Goal: Task Accomplishment & Management: Complete application form

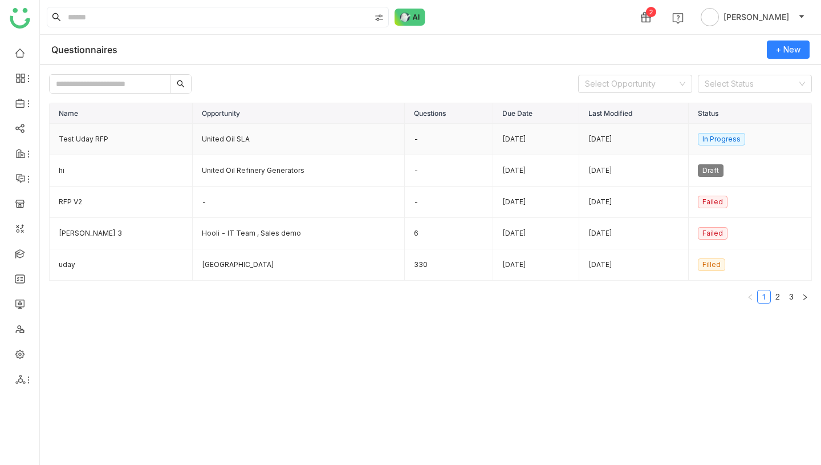
click at [213, 138] on td "United Oil SLA" at bounding box center [299, 139] width 212 height 31
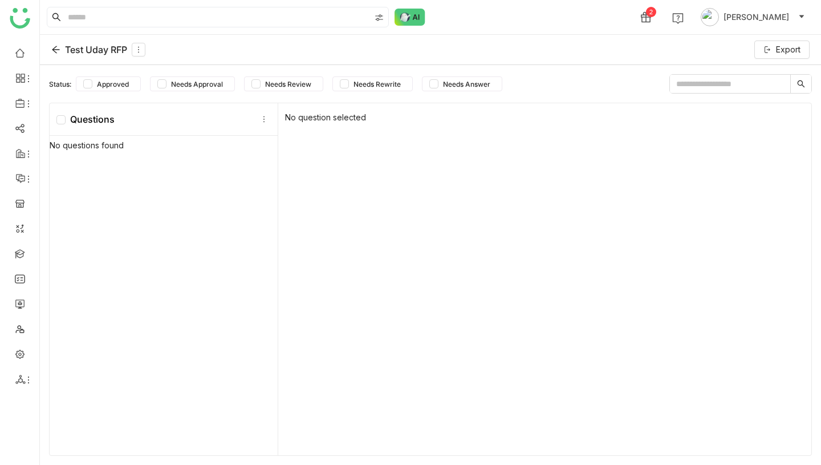
click at [56, 48] on icon at bounding box center [55, 49] width 9 height 9
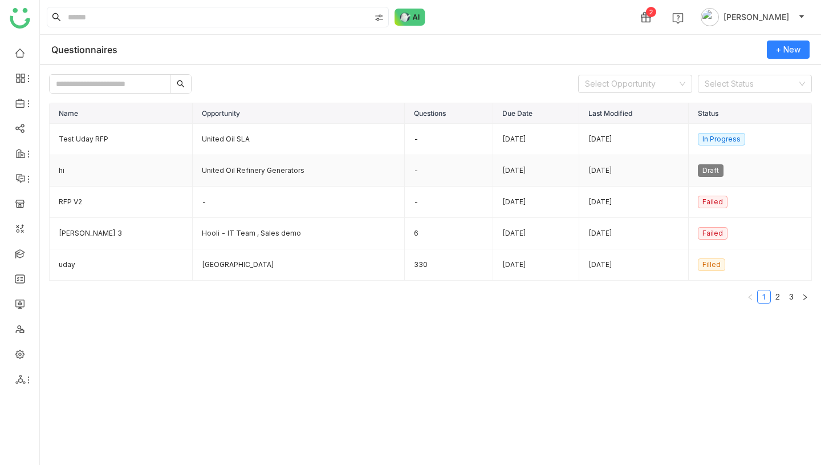
click at [194, 174] on td "United Oil Refinery Generators" at bounding box center [299, 170] width 212 height 31
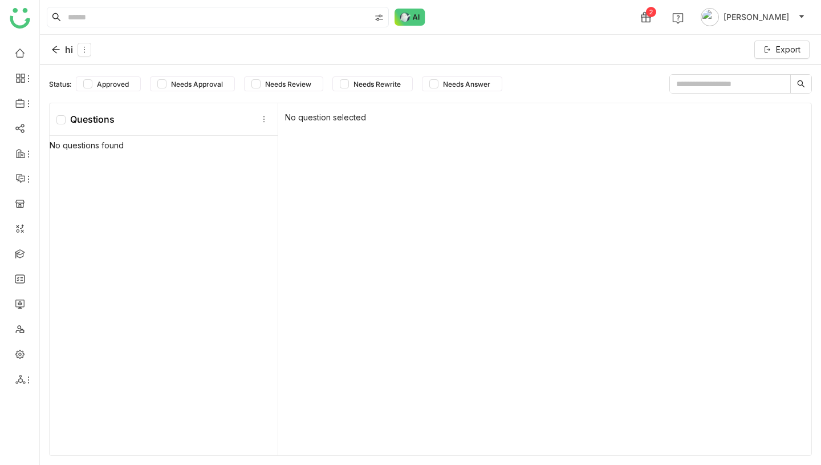
click at [51, 49] on icon at bounding box center [55, 49] width 9 height 9
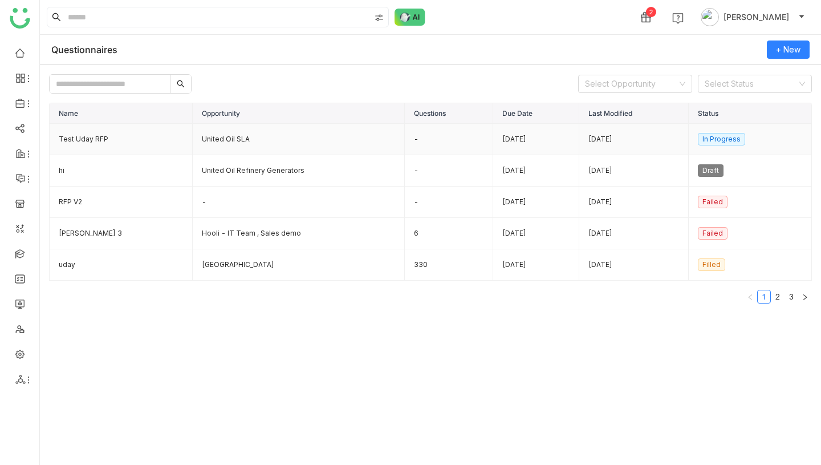
click at [82, 141] on td "Test Uday RFP" at bounding box center [121, 139] width 143 height 31
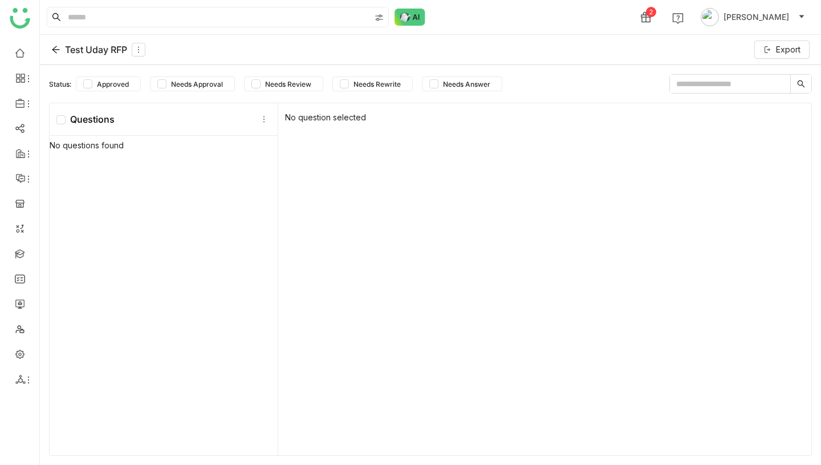
click at [55, 51] on icon at bounding box center [55, 49] width 7 height 7
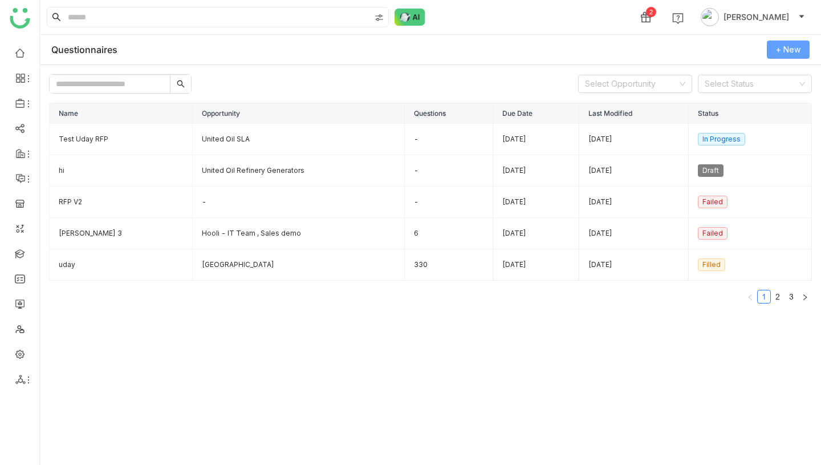
click at [798, 52] on span "+ New" at bounding box center [788, 49] width 25 height 13
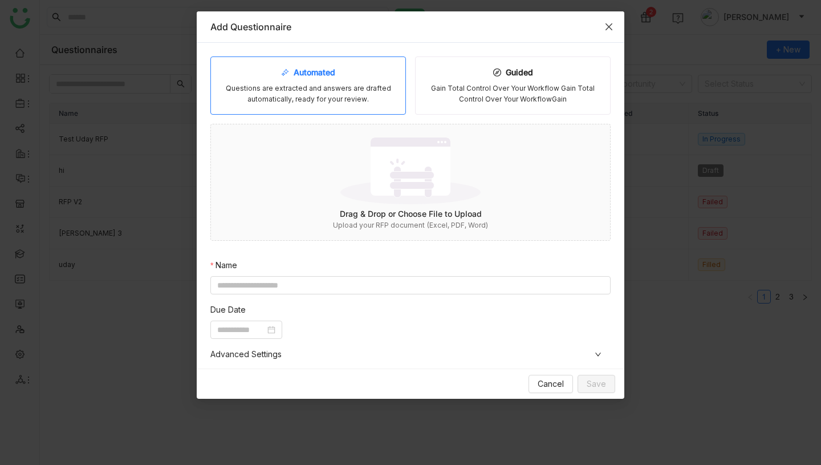
click at [607, 27] on icon "Close" at bounding box center [608, 26] width 9 height 9
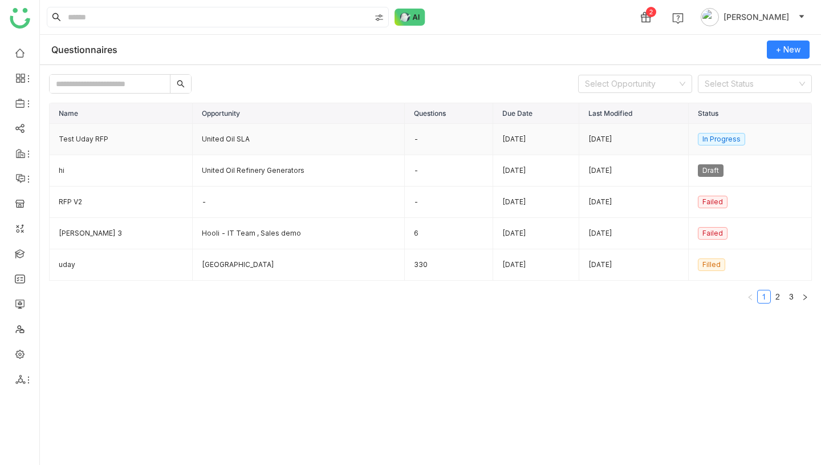
click at [197, 129] on td "United Oil SLA" at bounding box center [299, 139] width 212 height 31
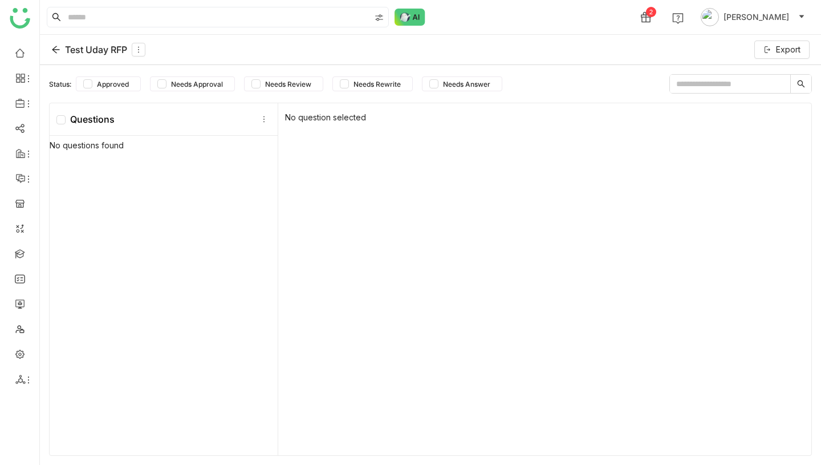
click at [49, 47] on div "Test Uday RFP Export" at bounding box center [430, 50] width 781 height 30
click at [58, 47] on icon at bounding box center [55, 49] width 9 height 9
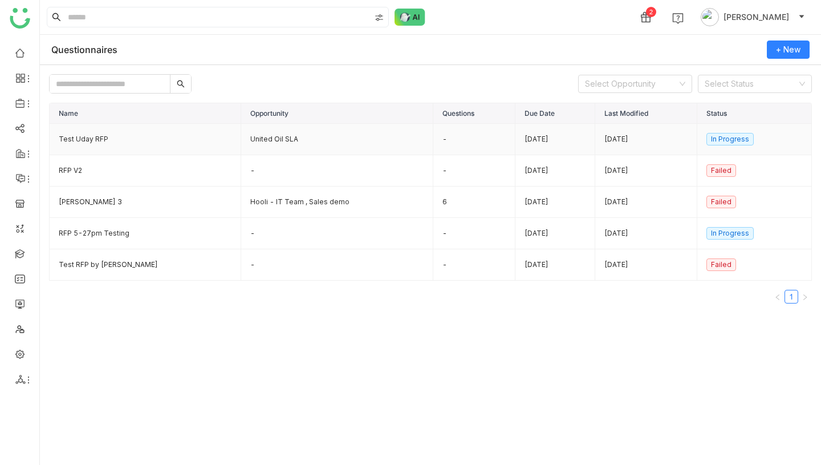
click at [241, 132] on td "United Oil SLA" at bounding box center [337, 139] width 192 height 31
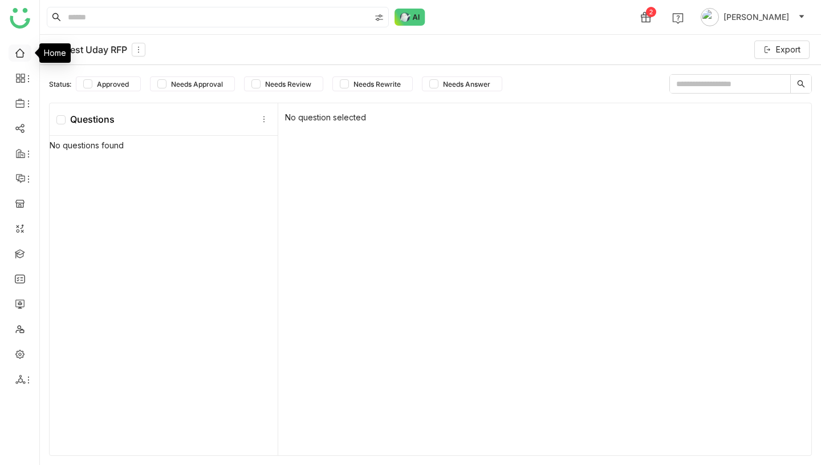
click at [49, 50] on div "Home" at bounding box center [54, 52] width 31 height 19
click at [59, 51] on icon at bounding box center [55, 49] width 9 height 9
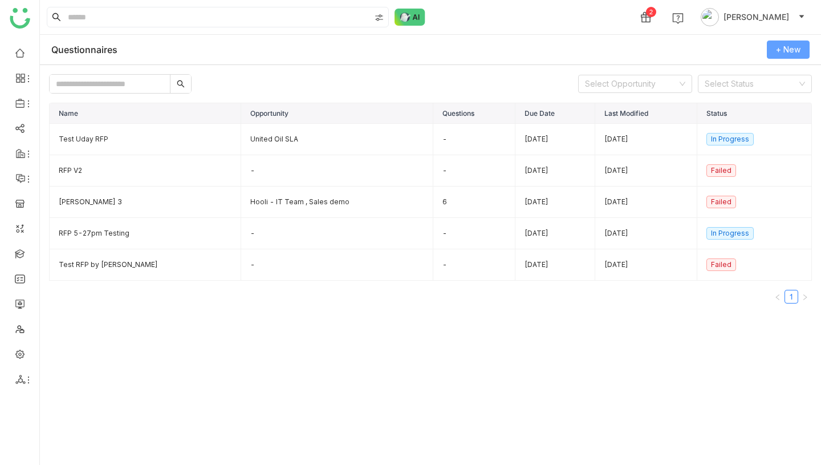
click at [786, 55] on span "+ New" at bounding box center [788, 49] width 25 height 13
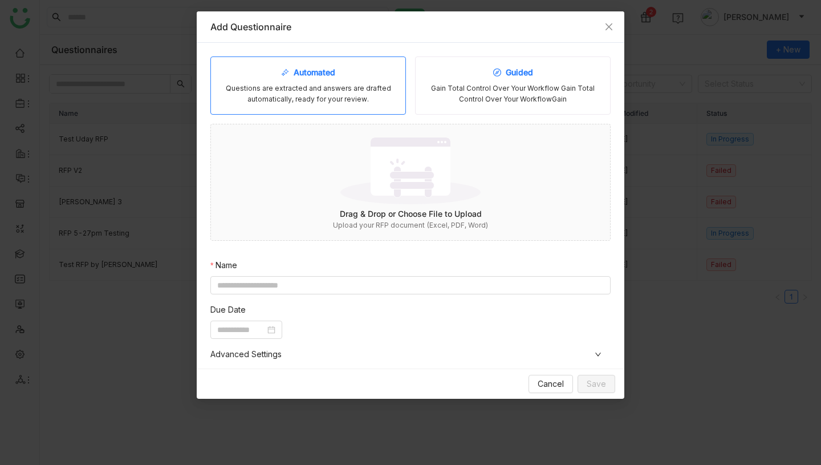
click at [517, 94] on div "Gain Total Control Over Your Workflow Gain Total Control Over Your WorkflowGain" at bounding box center [513, 94] width 176 height 22
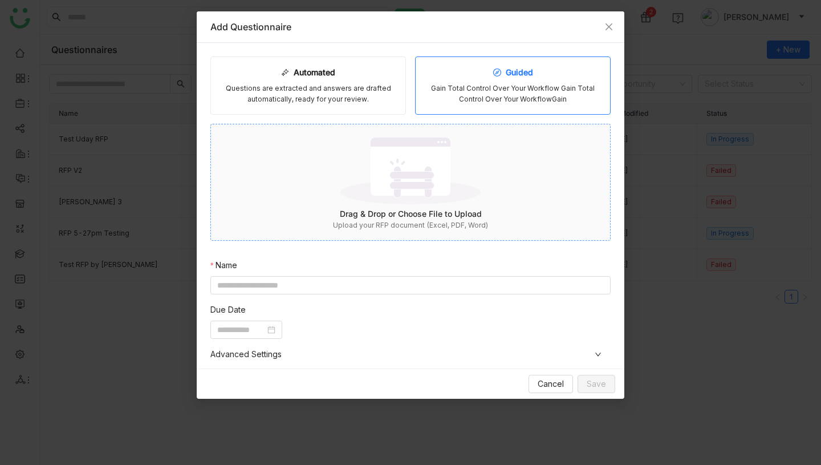
click at [391, 173] on img at bounding box center [410, 170] width 140 height 74
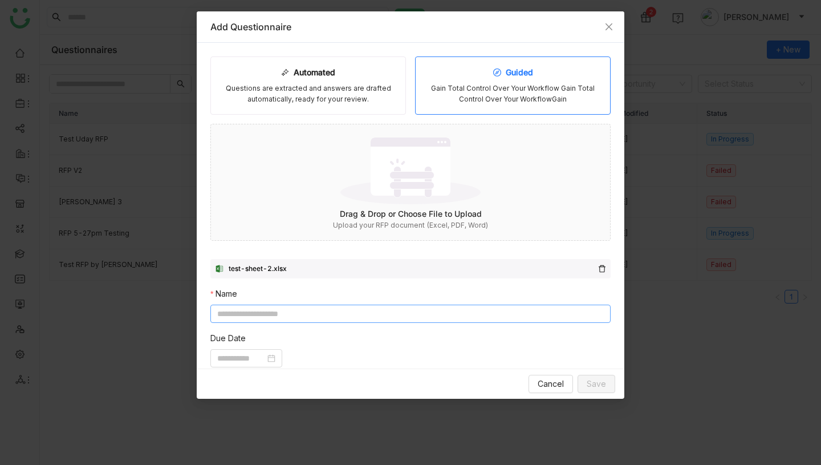
click at [320, 314] on input at bounding box center [410, 313] width 400 height 18
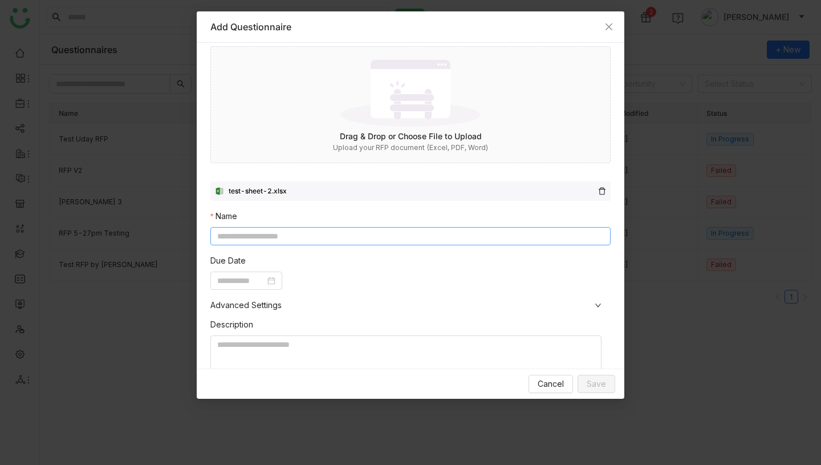
scroll to position [163, 0]
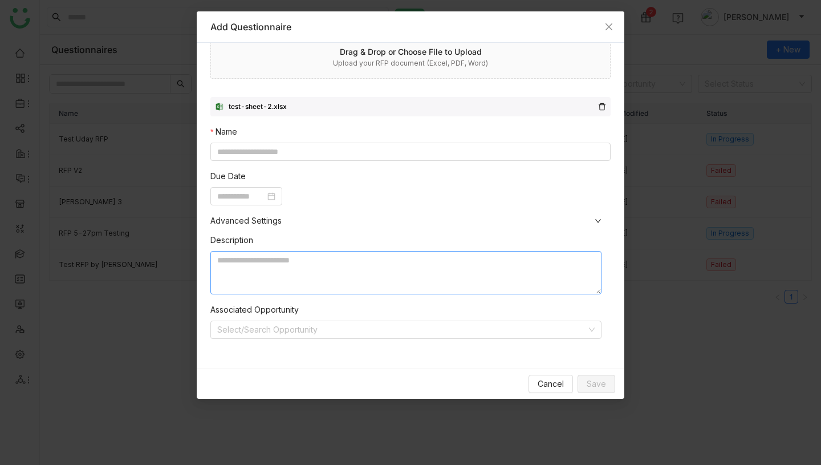
click at [329, 270] on textarea at bounding box center [405, 272] width 391 height 43
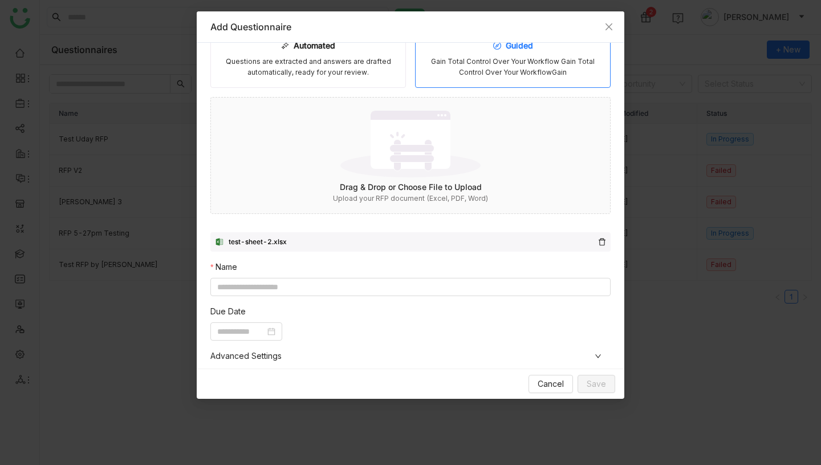
scroll to position [0, 0]
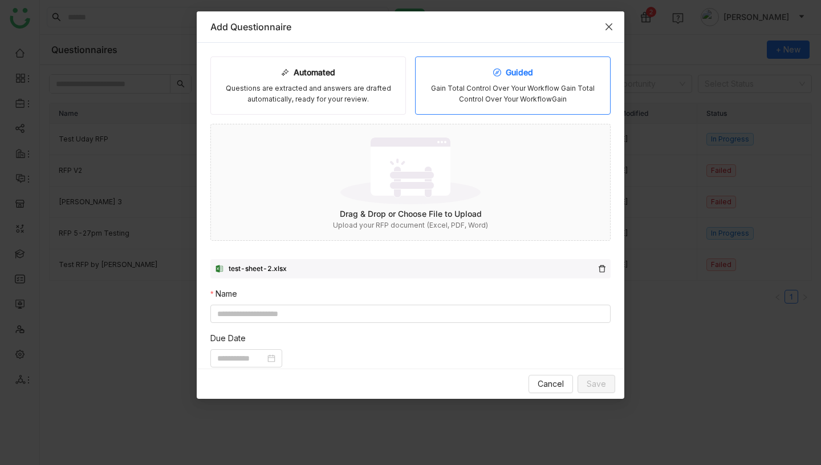
click at [611, 29] on icon "Close" at bounding box center [608, 26] width 9 height 9
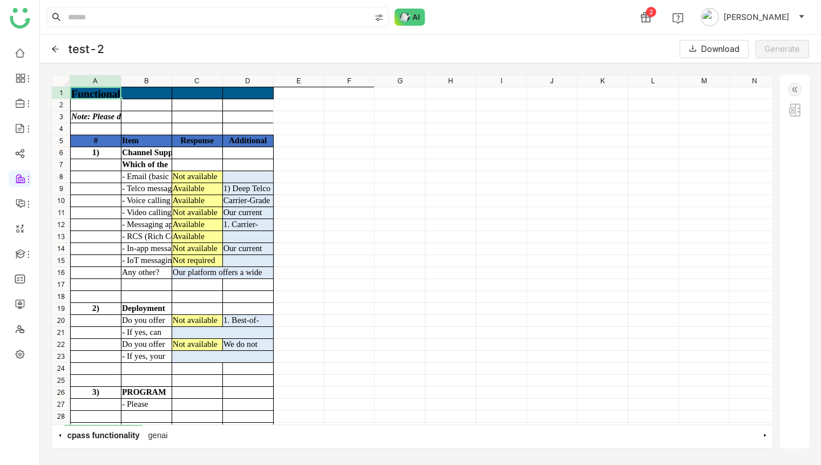
click at [791, 90] on img at bounding box center [795, 90] width 14 height 14
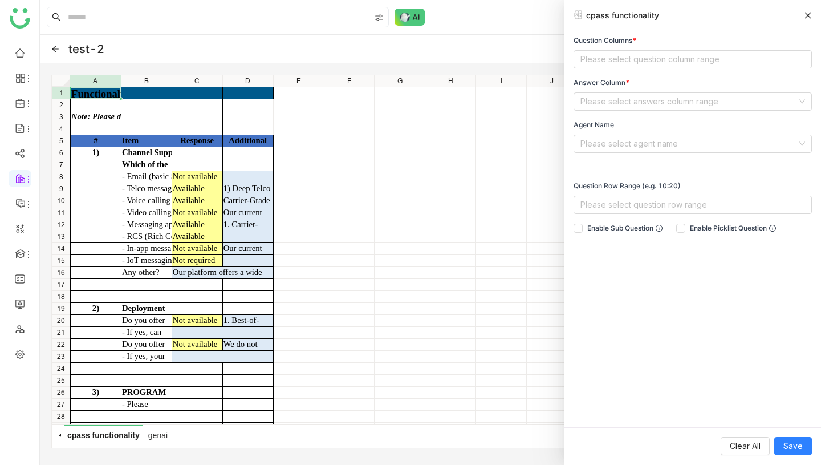
click at [50, 46] on div "test-2 Download Generate" at bounding box center [430, 49] width 781 height 29
click at [54, 46] on icon at bounding box center [55, 49] width 7 height 6
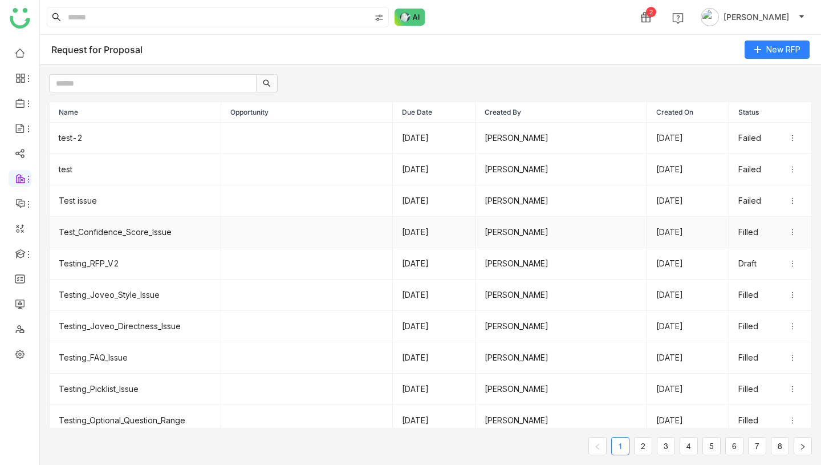
click at [101, 233] on td "Test_Confidence_Score_Issue" at bounding box center [136, 232] width 172 height 31
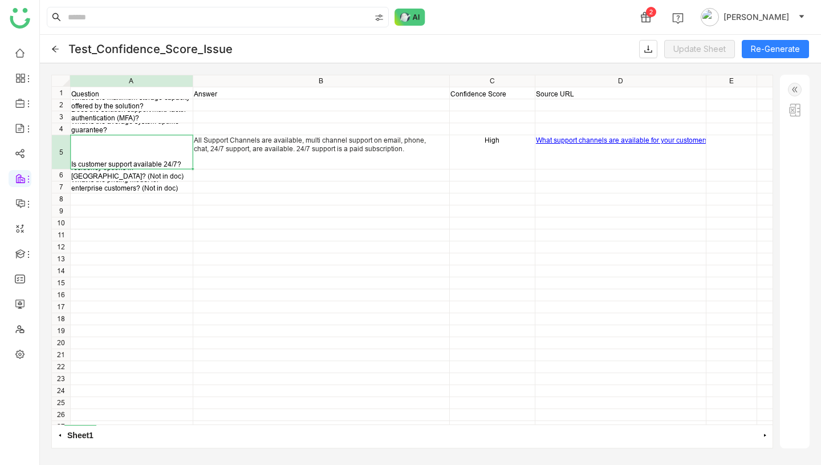
click at [170, 152] on div "Is customer support available 24/7?" at bounding box center [132, 152] width 122 height 34
click at [239, 151] on div "All Support Channels are available, multi channel support on email, phone, chat…" at bounding box center [321, 142] width 255 height 17
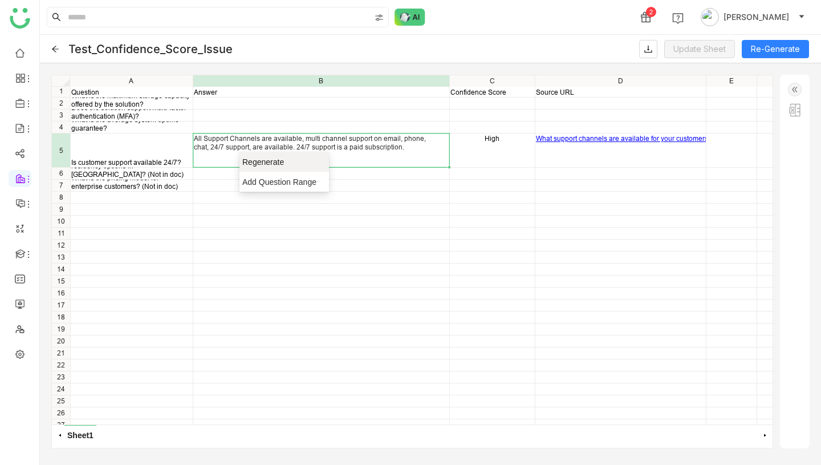
click at [257, 163] on span "Regenerate" at bounding box center [279, 161] width 75 height 11
click at [328, 146] on div "All Support Channels are available, multi channel support on email, phone, chat…" at bounding box center [321, 142] width 255 height 17
click at [762, 75] on div "A B C D E F" at bounding box center [438, 80] width 737 height 11
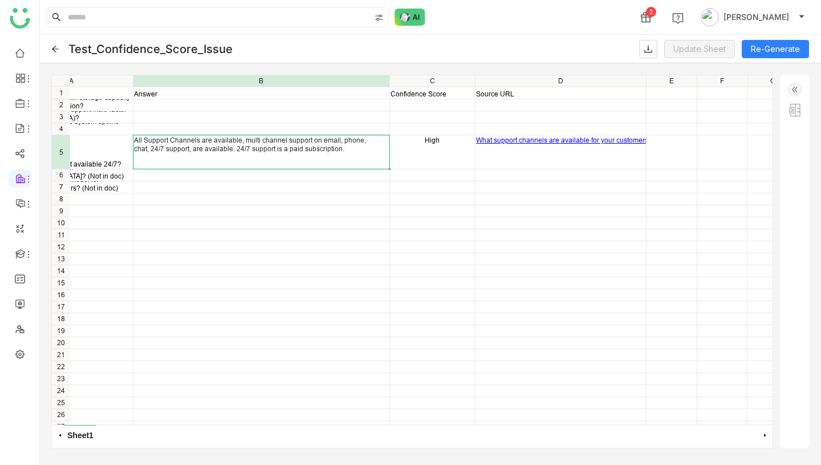
click at [290, 87] on div "Question Answer Confidence Score Source URL What is the maximum storage capacit…" at bounding box center [370, 87] width 720 height 0
click at [793, 91] on img at bounding box center [795, 90] width 14 height 14
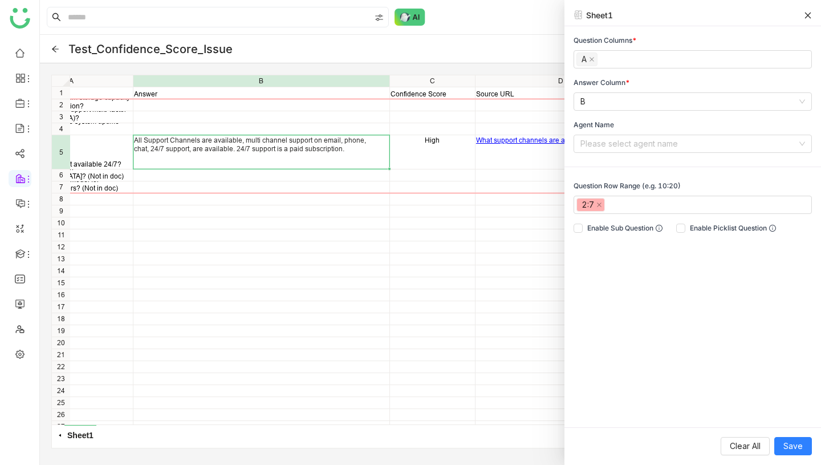
click at [809, 17] on icon at bounding box center [808, 15] width 8 height 8
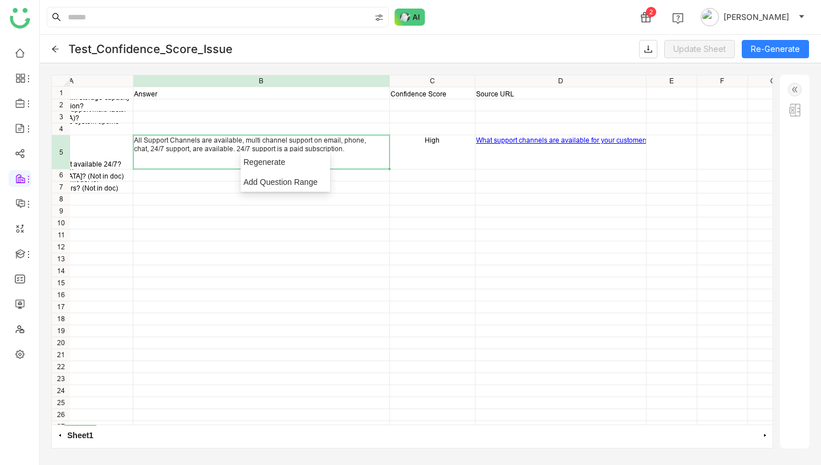
click at [196, 160] on div "All Support Channels are available, multi channel support on email, phone, chat…" at bounding box center [261, 152] width 256 height 34
click at [150, 207] on div "Question Answer Confidence Score Source URL What is the maximum storage capacit…" at bounding box center [412, 249] width 721 height 349
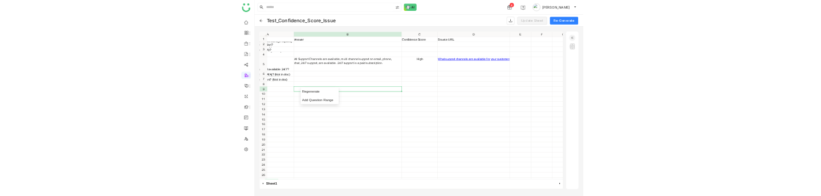
scroll to position [0, 0]
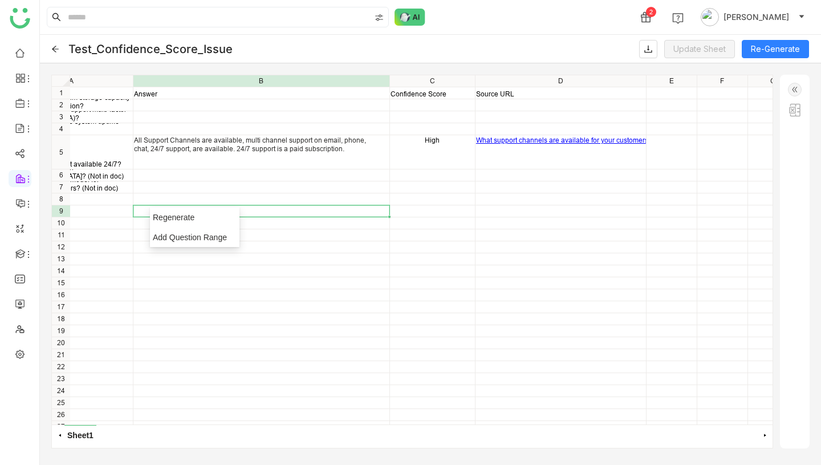
click at [84, 238] on div "Question Answer Confidence Score Source URL What is the maximum storage capacit…" at bounding box center [412, 249] width 721 height 349
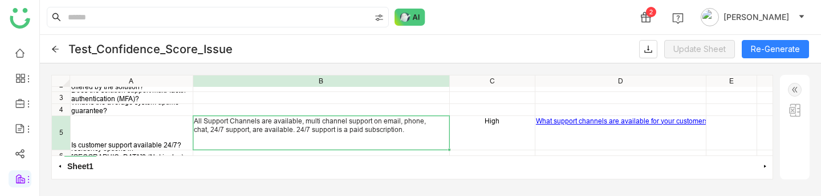
scroll to position [19, 0]
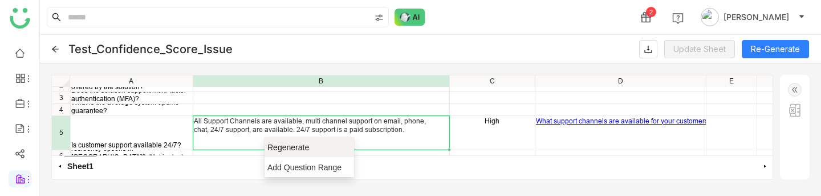
click at [282, 149] on span "Regenerate" at bounding box center [304, 146] width 75 height 11
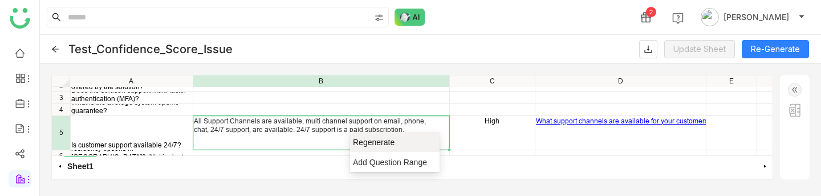
click at [363, 142] on span "Regenerate" at bounding box center [390, 141] width 75 height 11
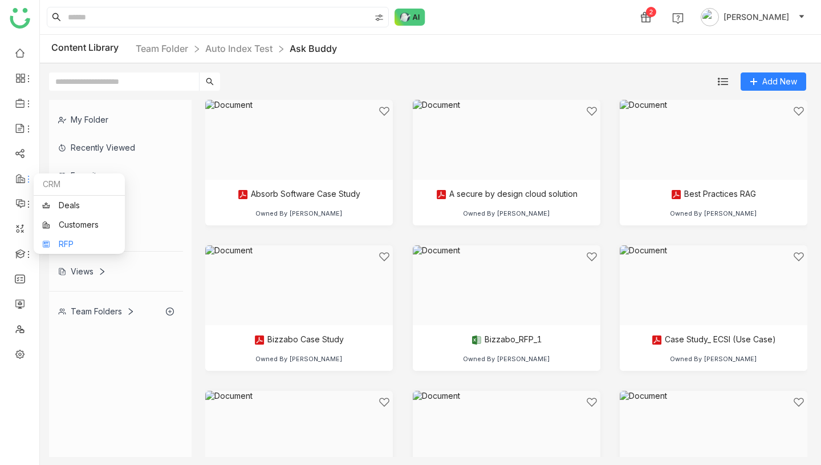
click at [57, 241] on link "RFP" at bounding box center [79, 244] width 74 height 8
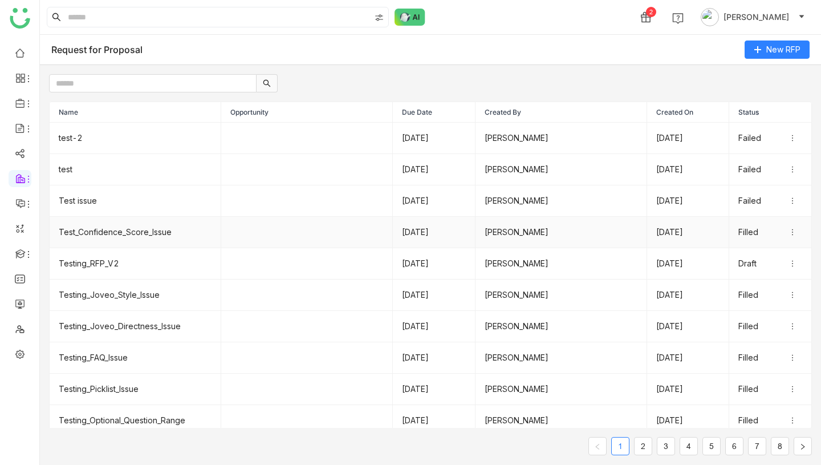
click at [88, 230] on td "Test_Confidence_Score_Issue" at bounding box center [136, 232] width 172 height 31
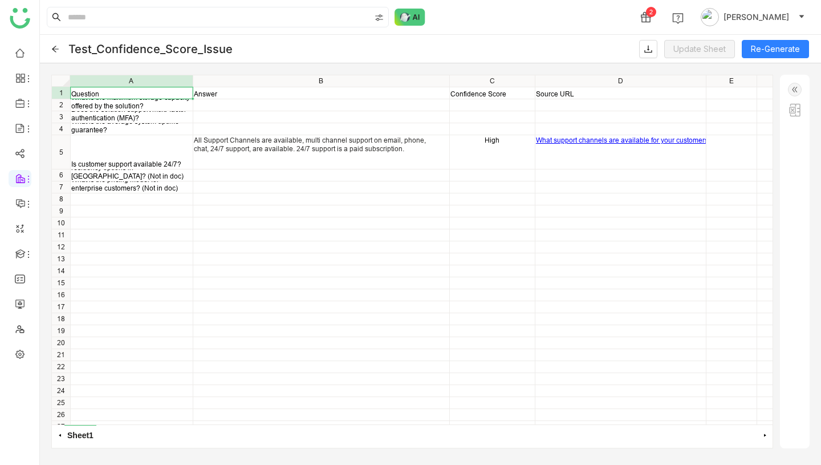
click at [228, 150] on div "All Support Channels are available, multi channel support on email, phone, chat…" at bounding box center [321, 144] width 255 height 17
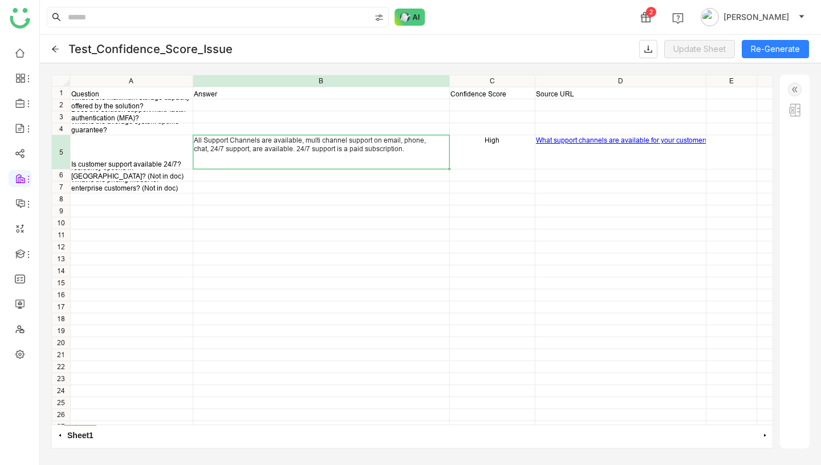
click at [171, 141] on div "Is customer support available 24/7?" at bounding box center [132, 152] width 122 height 34
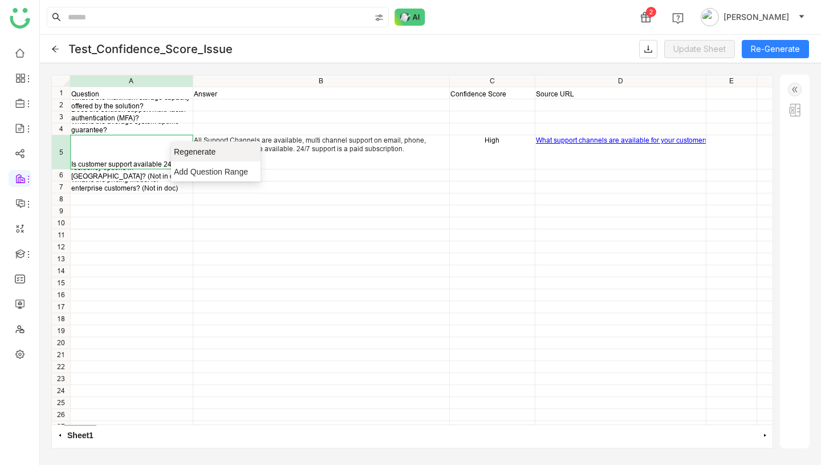
click at [185, 152] on span "Regenerate" at bounding box center [211, 151] width 75 height 11
click at [54, 47] on icon at bounding box center [55, 49] width 7 height 6
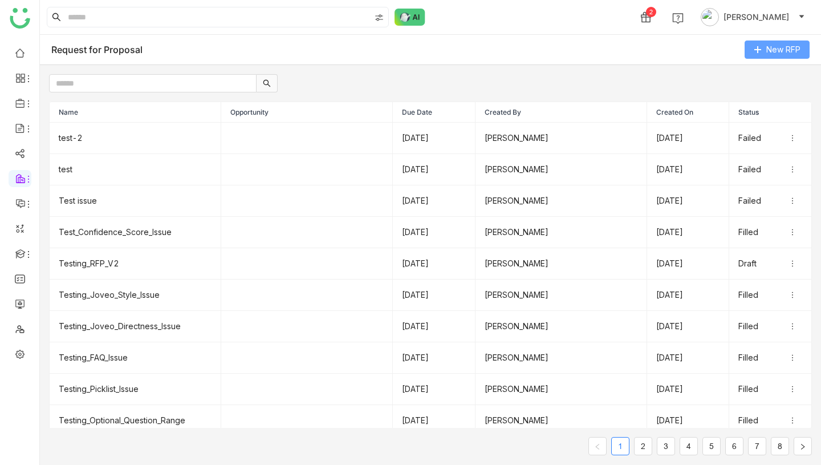
click at [766, 48] on button "New RFP" at bounding box center [777, 49] width 65 height 18
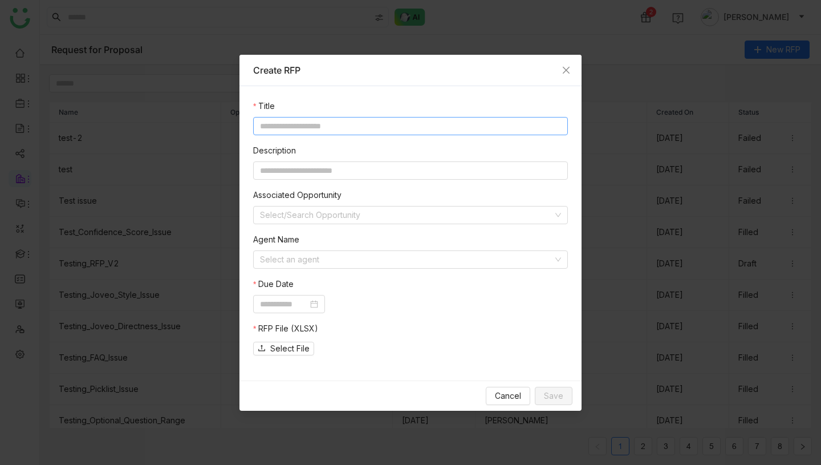
click at [377, 122] on input at bounding box center [410, 126] width 315 height 18
type input "*****"
click at [308, 302] on input at bounding box center [284, 304] width 48 height 13
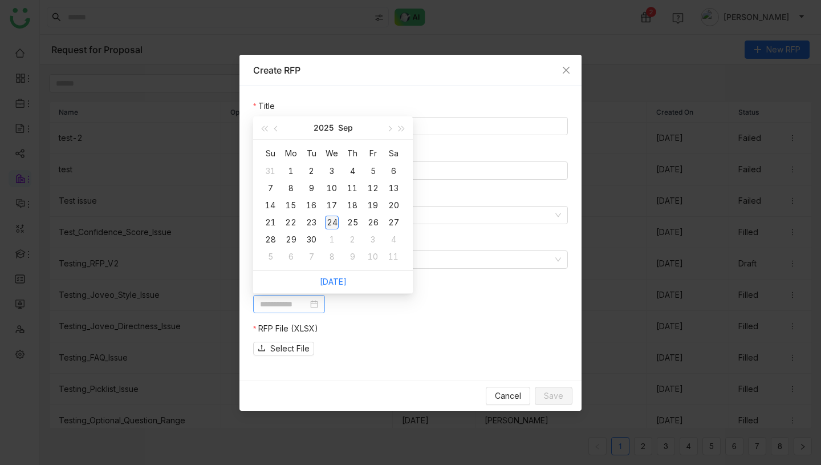
click at [335, 221] on div "24" at bounding box center [332, 223] width 14 height 14
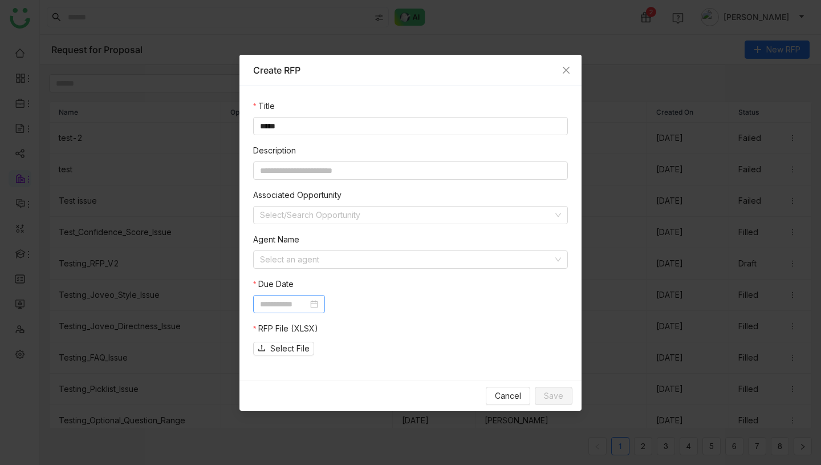
type input "**********"
click at [391, 259] on input at bounding box center [406, 259] width 293 height 17
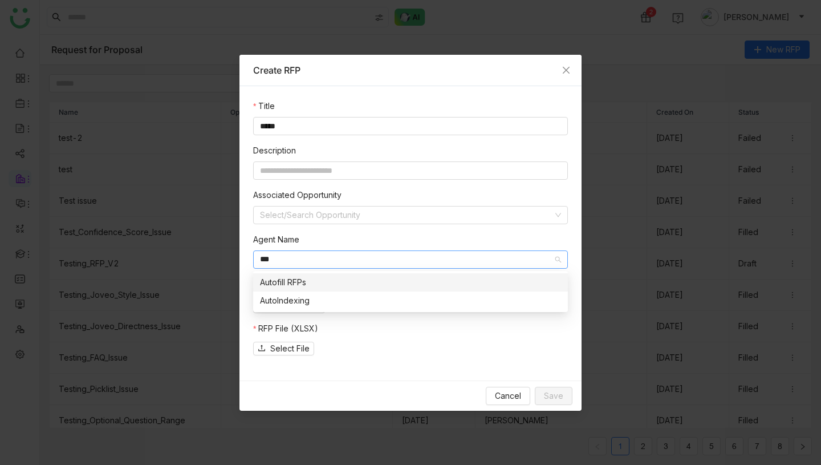
type input "***"
click at [339, 280] on div "Autofill RFPs" at bounding box center [410, 282] width 301 height 13
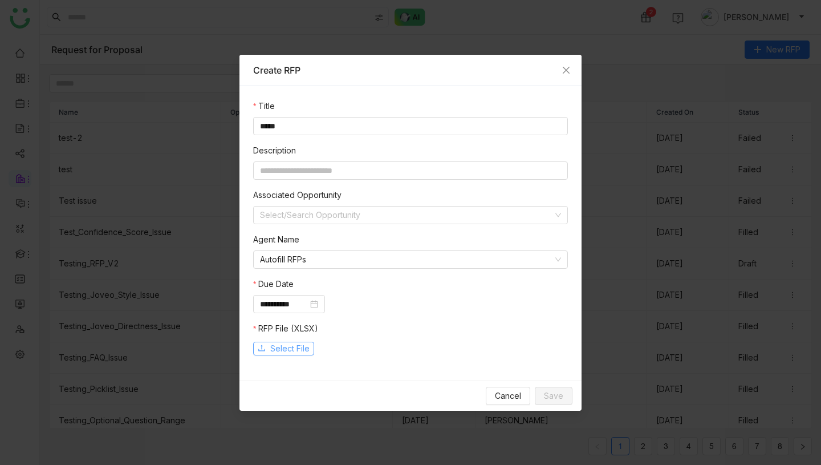
click at [294, 342] on button "Select File" at bounding box center [283, 349] width 61 height 14
click at [553, 397] on span "Save" at bounding box center [553, 395] width 19 height 13
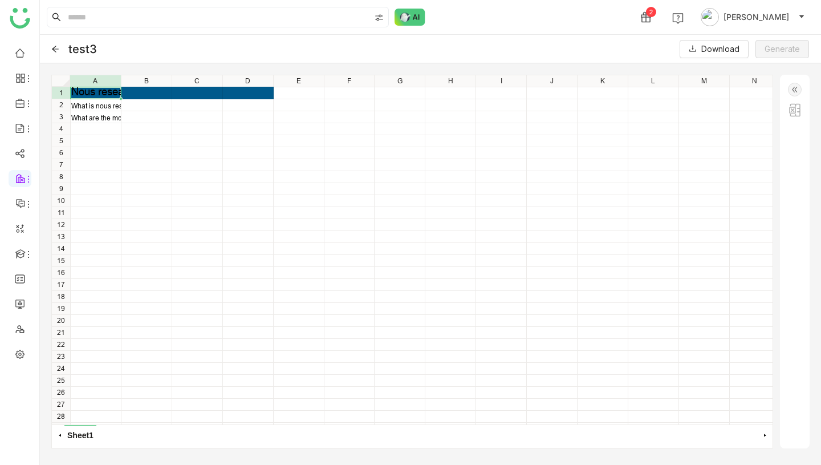
click at [56, 48] on icon at bounding box center [55, 49] width 8 height 8
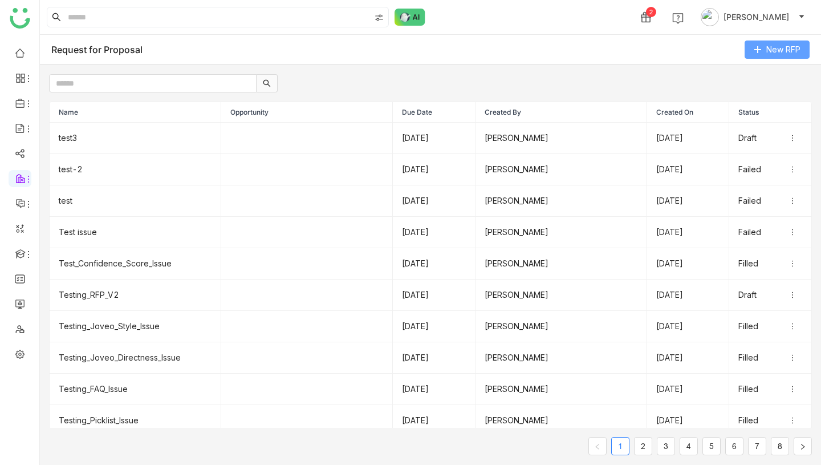
click at [764, 49] on button "New RFP" at bounding box center [777, 49] width 65 height 18
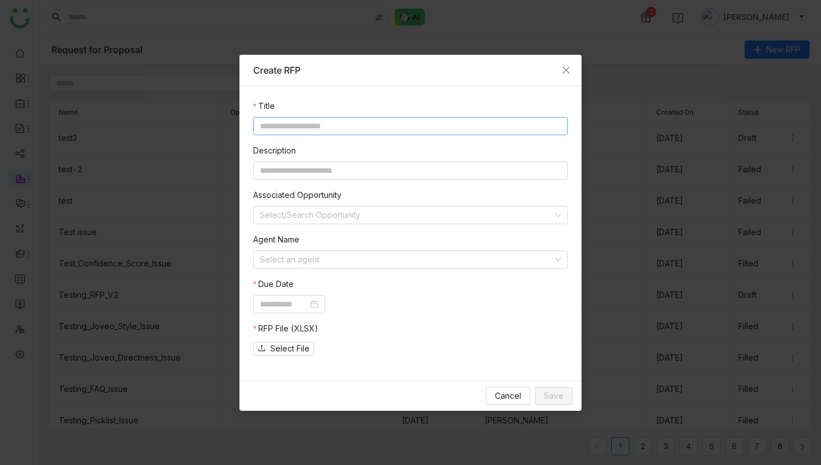
click at [359, 129] on input at bounding box center [410, 126] width 315 height 18
type input "*****"
click at [322, 261] on input at bounding box center [406, 259] width 293 height 17
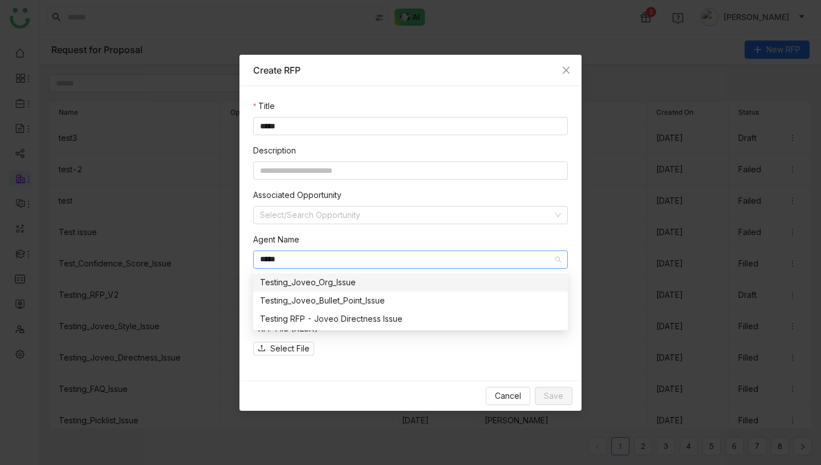
type input "*****"
click at [333, 283] on div "Testing_Joveo_Org_Issue" at bounding box center [410, 282] width 301 height 13
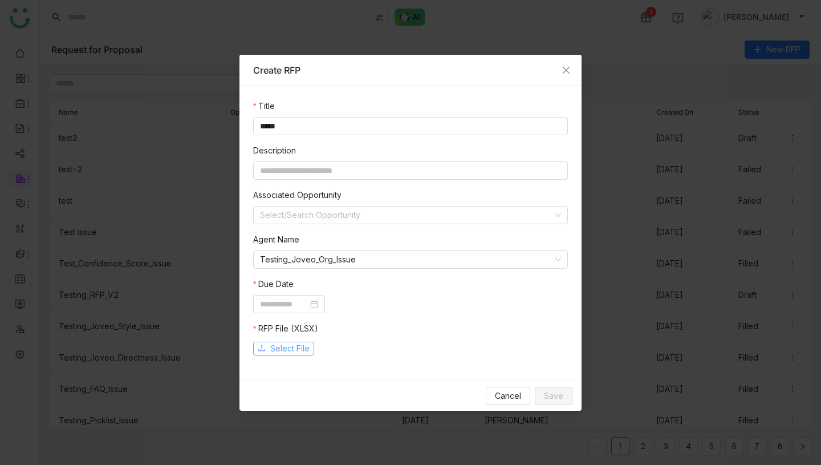
click at [300, 345] on span "Select File" at bounding box center [289, 348] width 39 height 13
click at [308, 298] on input at bounding box center [284, 304] width 48 height 13
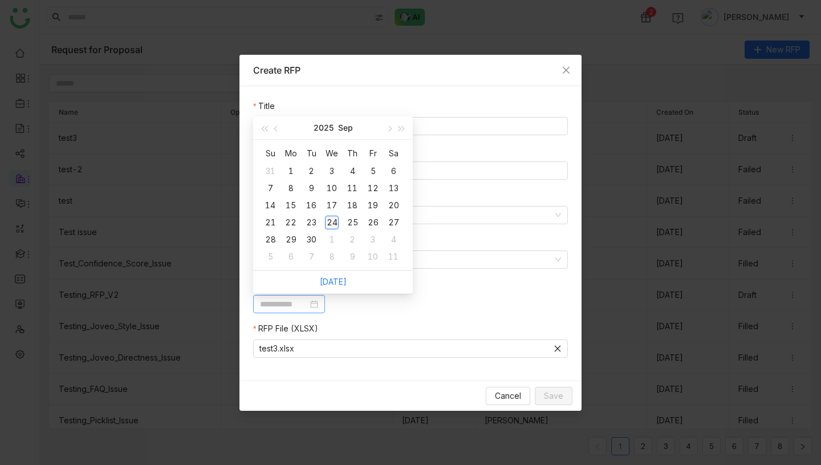
click at [328, 220] on div "24" at bounding box center [332, 223] width 14 height 14
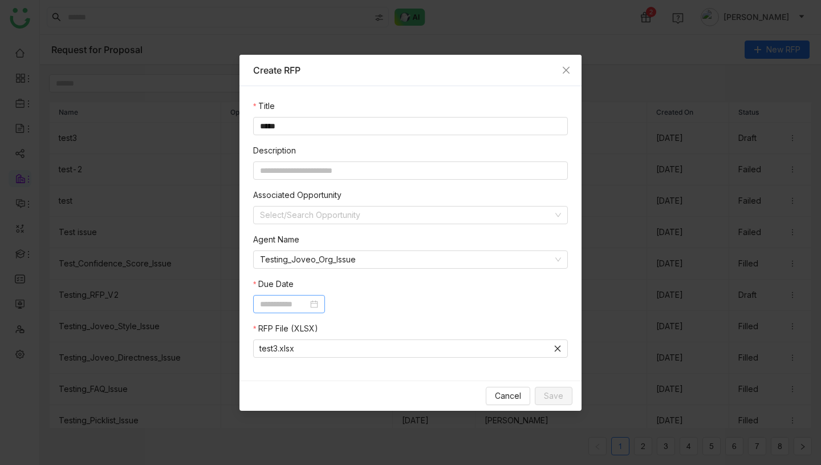
type input "**********"
click at [546, 396] on span "Save" at bounding box center [553, 395] width 19 height 13
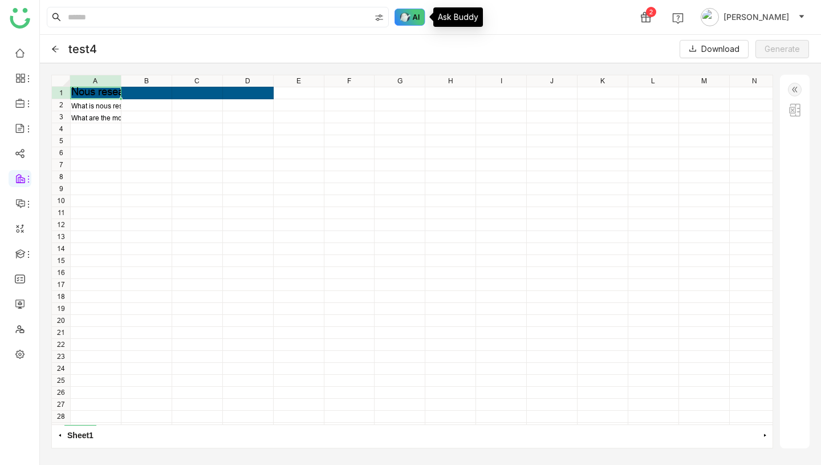
click at [409, 14] on img at bounding box center [410, 17] width 31 height 17
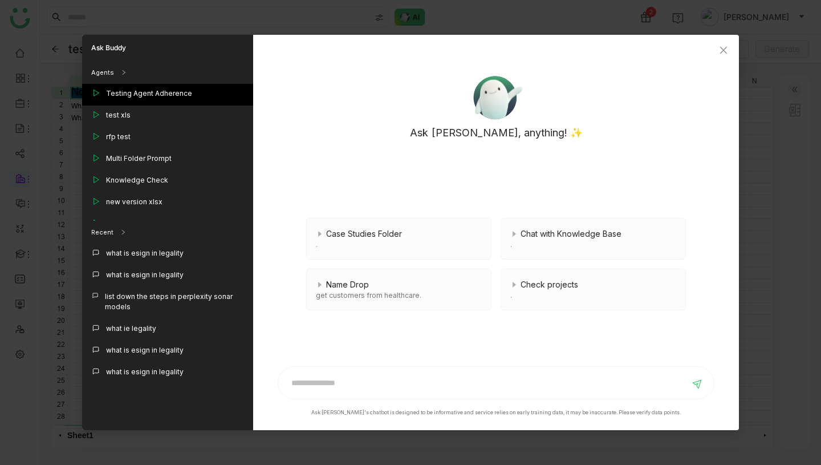
click at [184, 87] on div "Testing Agent Adherence" at bounding box center [167, 95] width 171 height 22
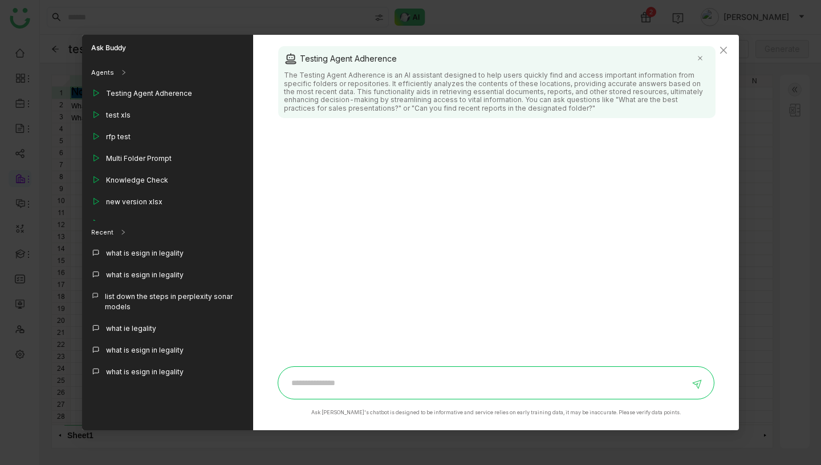
click at [387, 393] on div at bounding box center [496, 382] width 437 height 33
click at [388, 384] on input at bounding box center [487, 382] width 405 height 18
type input "*****"
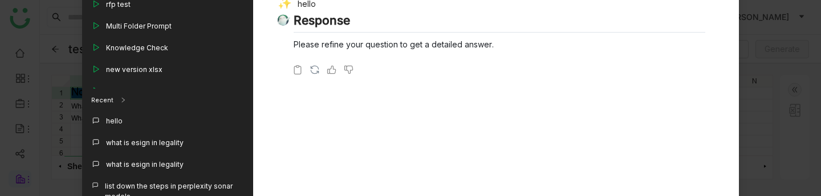
scroll to position [200, 0]
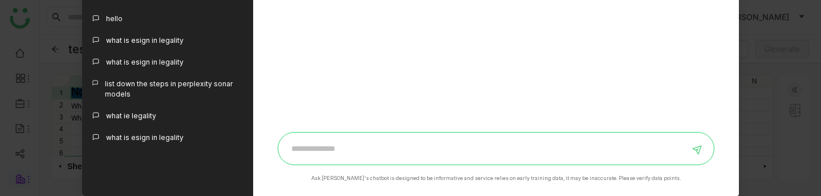
click at [364, 140] on input at bounding box center [487, 148] width 405 height 18
type input "*****"
